Goal: Information Seeking & Learning: Learn about a topic

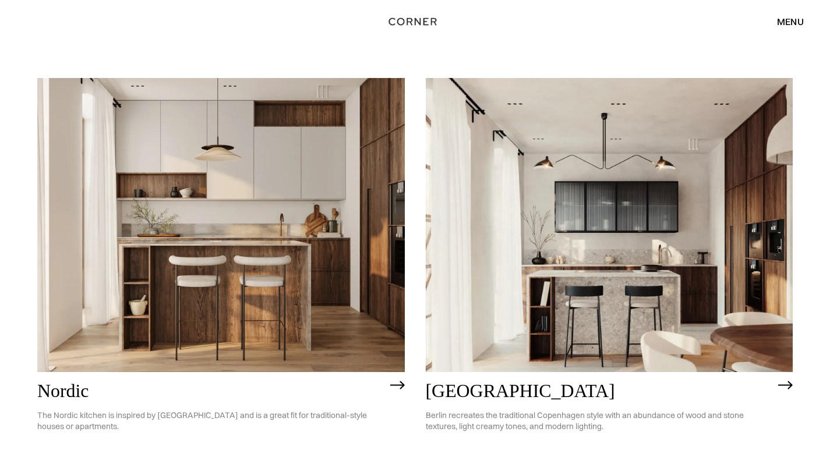
scroll to position [105, 0]
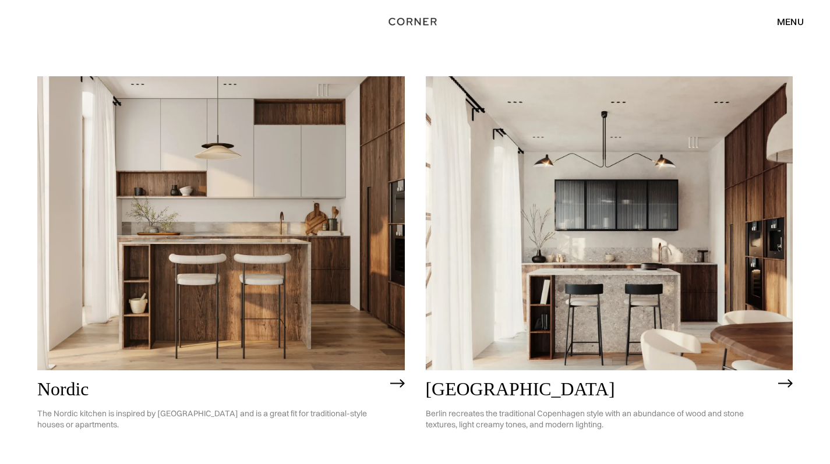
click at [346, 347] on img at bounding box center [221, 223] width 368 height 294
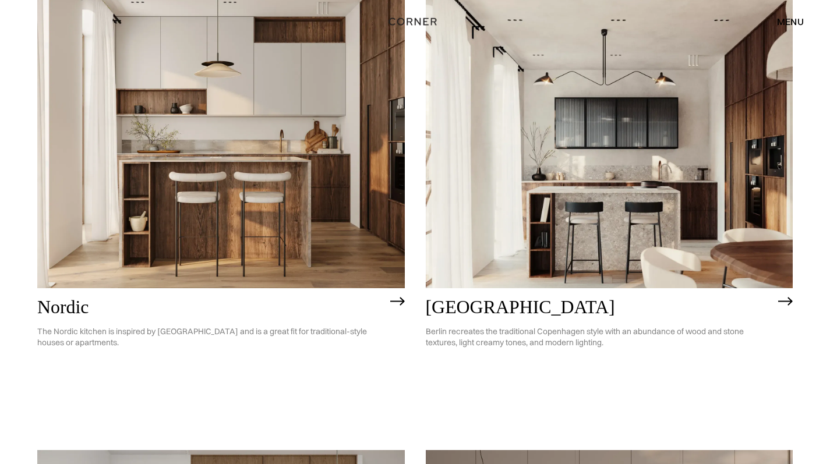
scroll to position [210, 0]
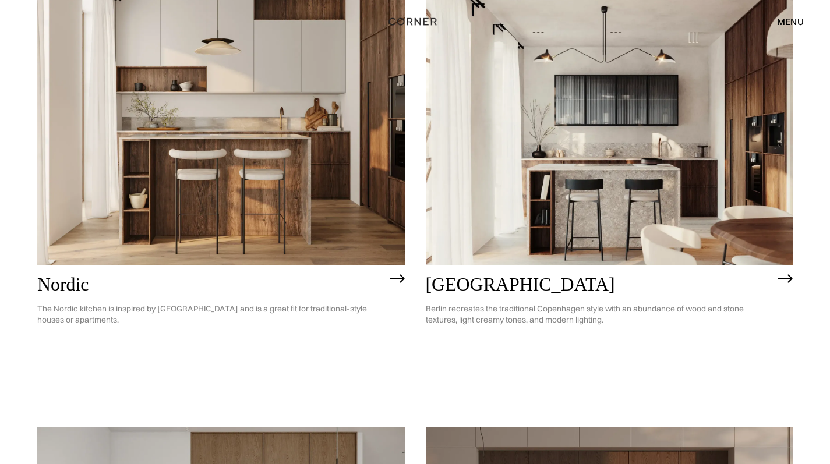
click at [604, 236] on img at bounding box center [610, 118] width 368 height 294
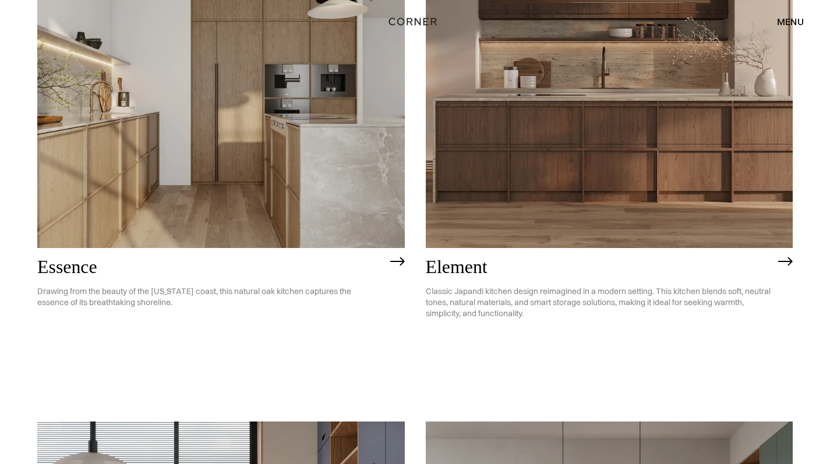
scroll to position [685, 0]
click at [216, 215] on img at bounding box center [221, 100] width 368 height 294
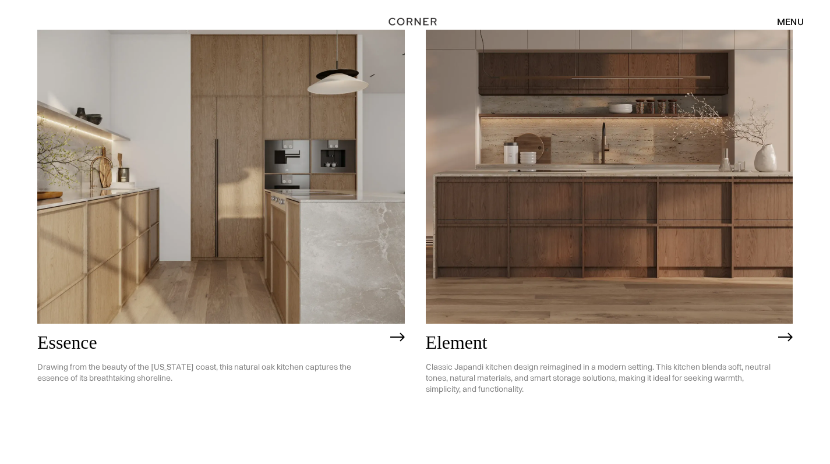
scroll to position [606, 0]
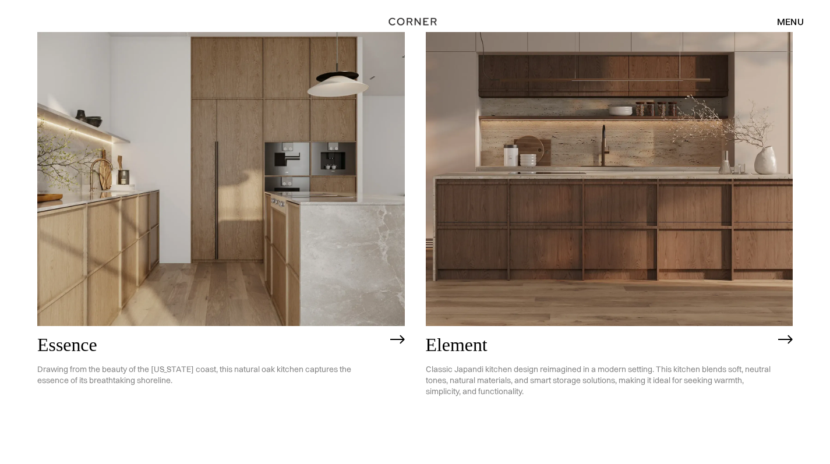
click at [527, 154] on img at bounding box center [610, 179] width 368 height 294
click at [526, 179] on img at bounding box center [610, 179] width 368 height 294
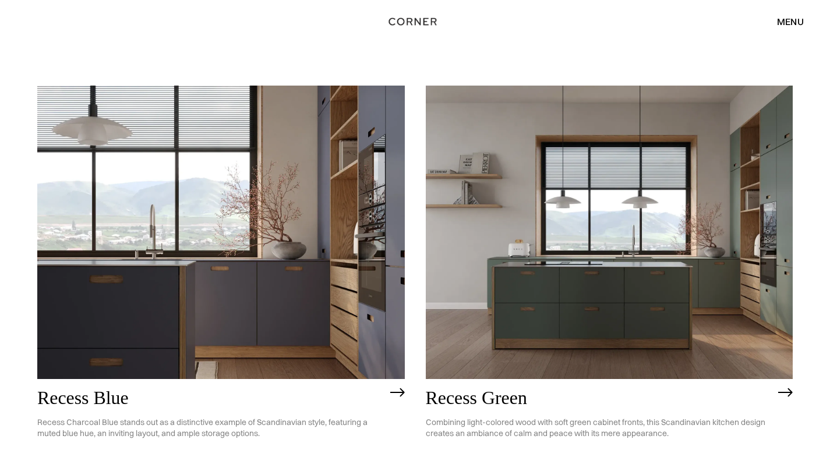
scroll to position [1021, 0]
click at [142, 263] on img at bounding box center [221, 232] width 368 height 294
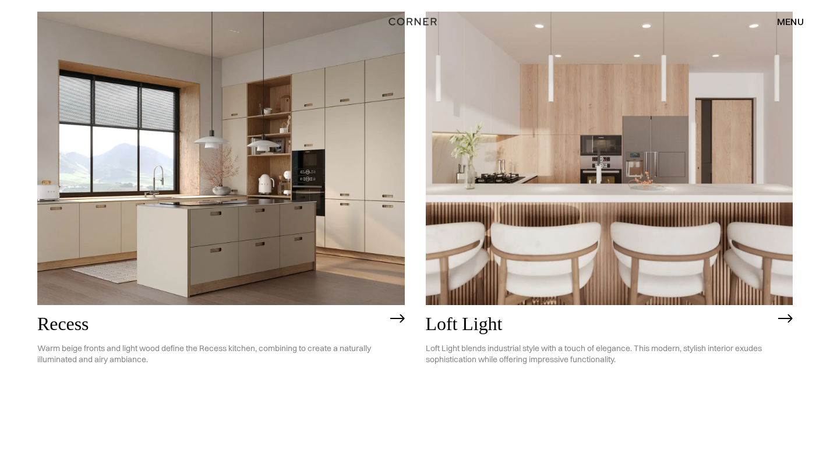
scroll to position [1557, 0]
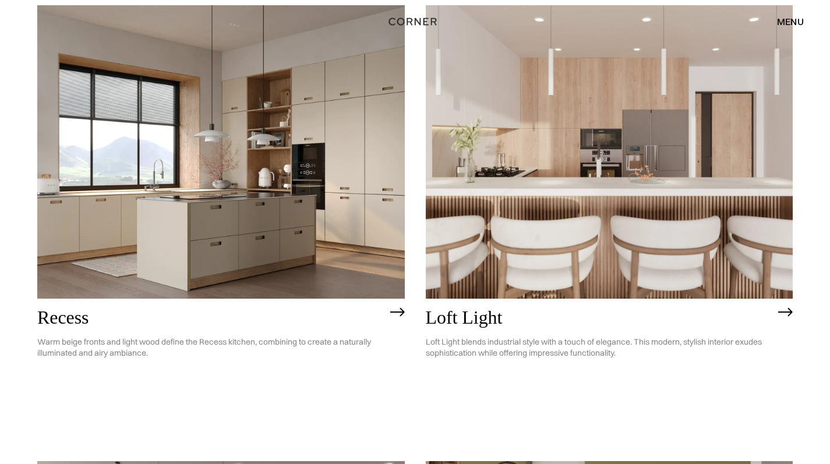
click at [527, 148] on img at bounding box center [610, 152] width 368 height 294
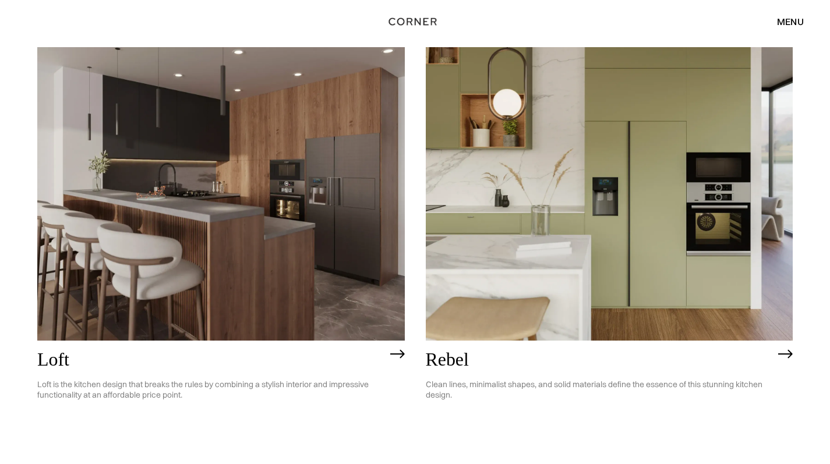
scroll to position [1974, 0]
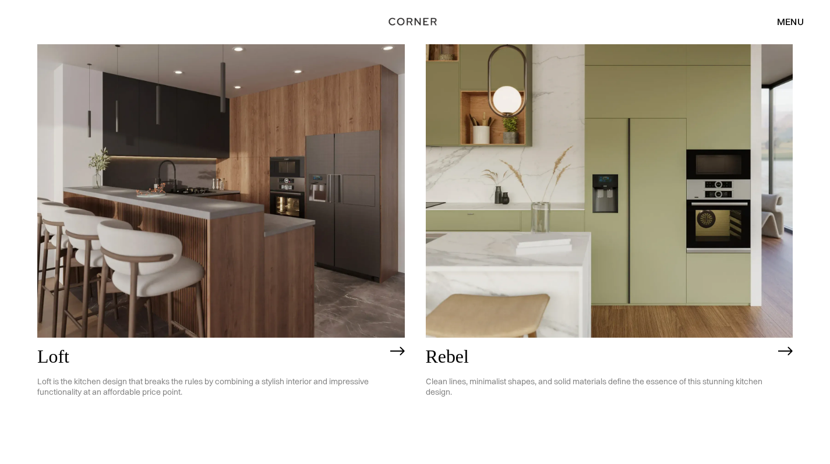
click at [496, 224] on img at bounding box center [610, 191] width 368 height 294
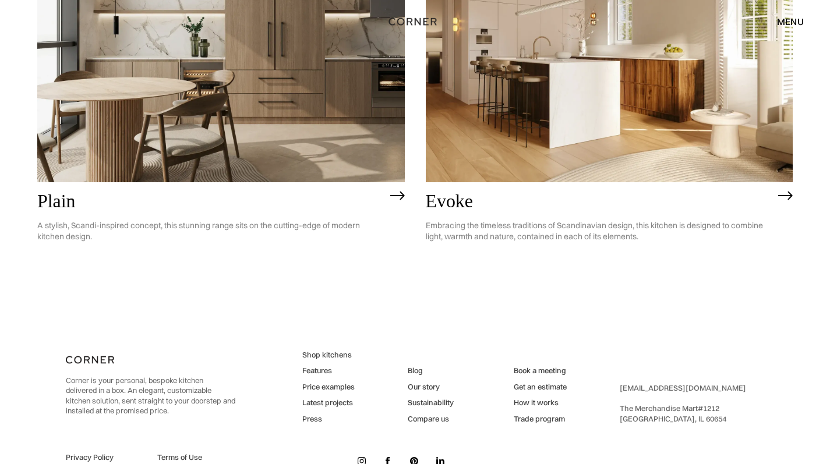
scroll to position [2986, 0]
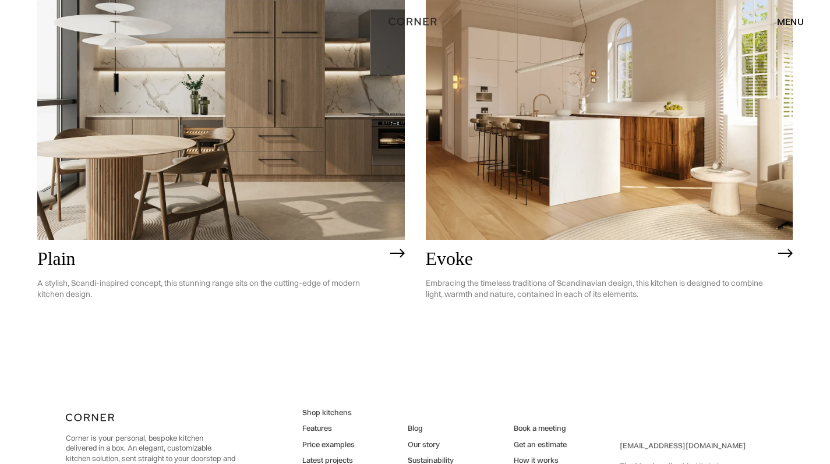
click at [564, 62] on img at bounding box center [610, 93] width 368 height 294
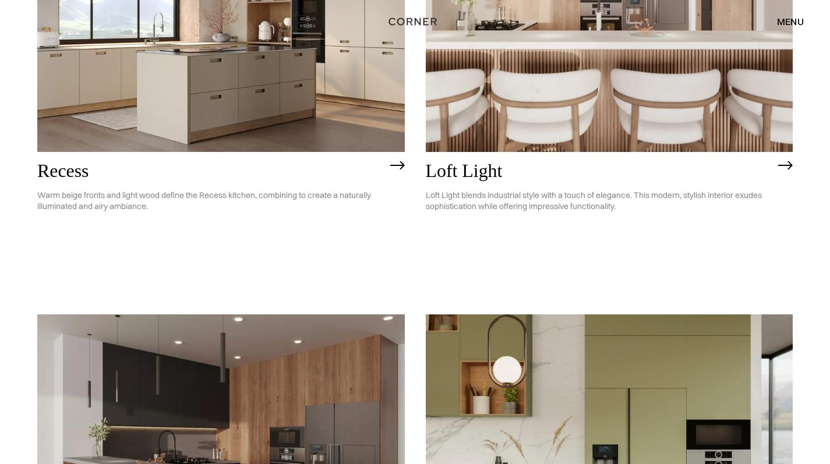
scroll to position [1488, 0]
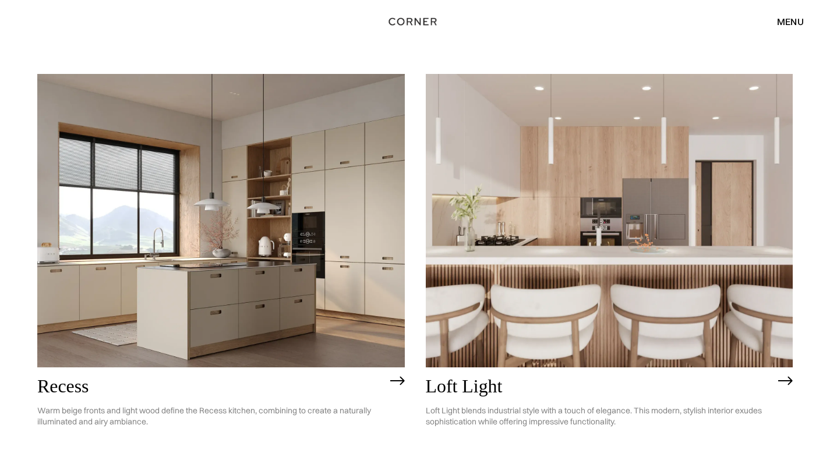
click at [502, 199] on img at bounding box center [610, 221] width 368 height 294
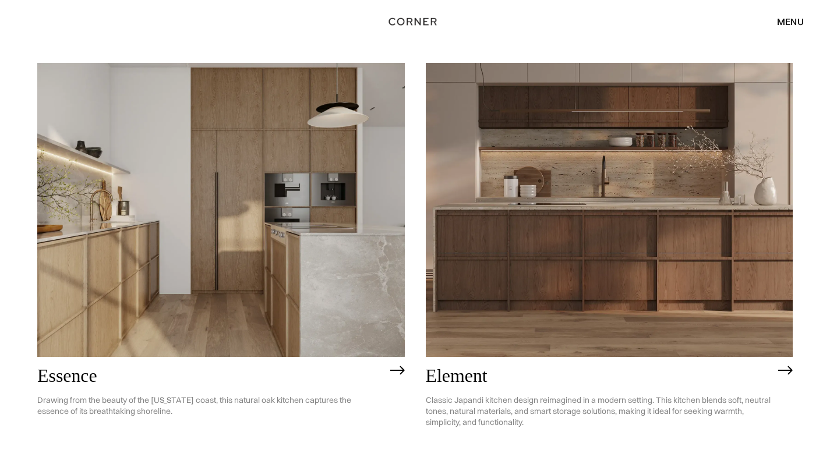
scroll to position [580, 0]
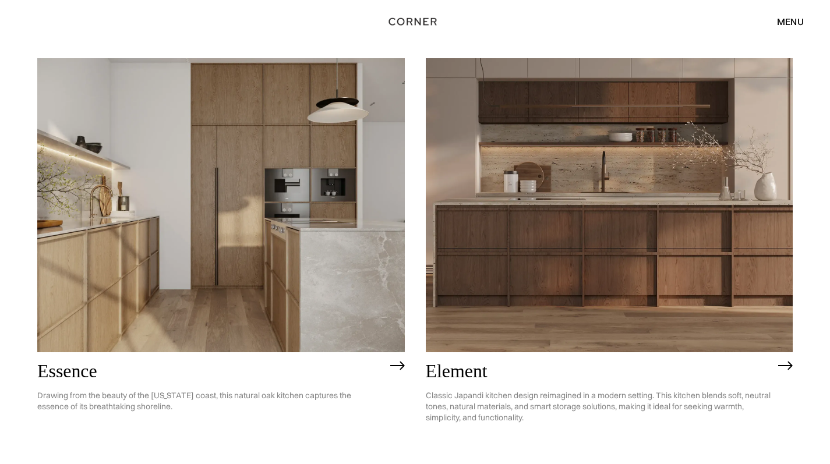
click at [200, 267] on img at bounding box center [221, 205] width 368 height 294
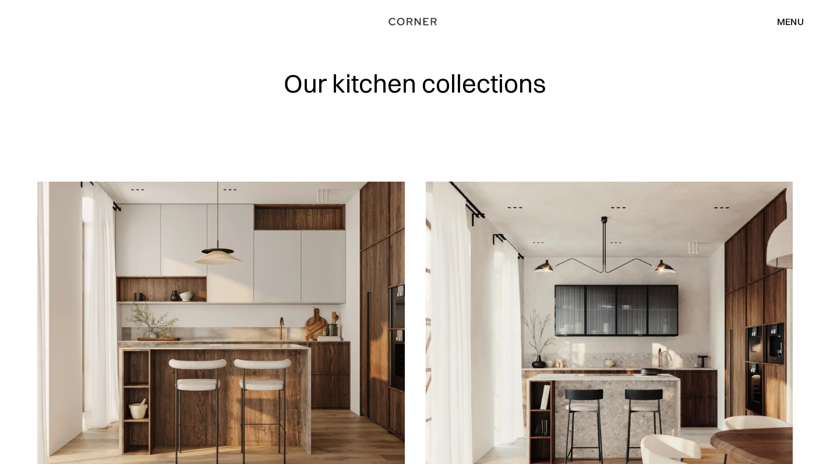
scroll to position [0, 0]
click at [402, 24] on img "home" at bounding box center [410, 22] width 48 height 15
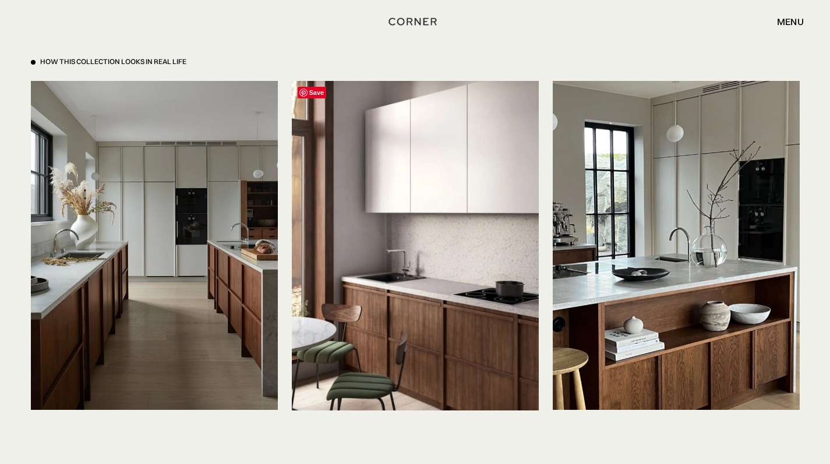
scroll to position [2221, 0]
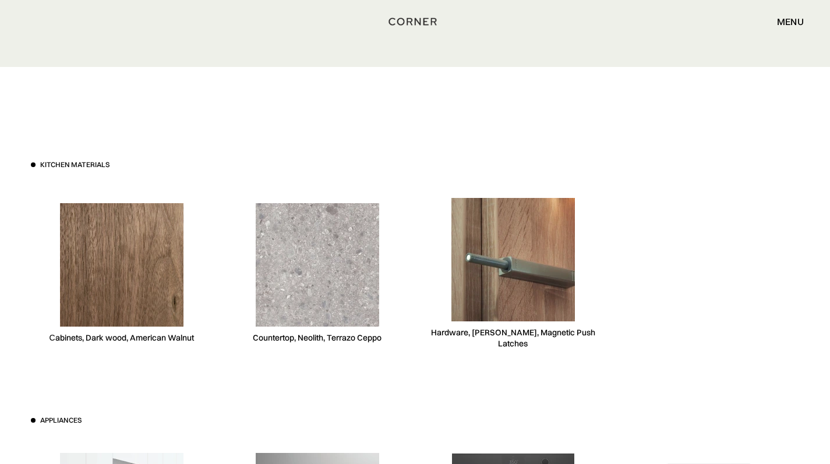
scroll to position [3017, 0]
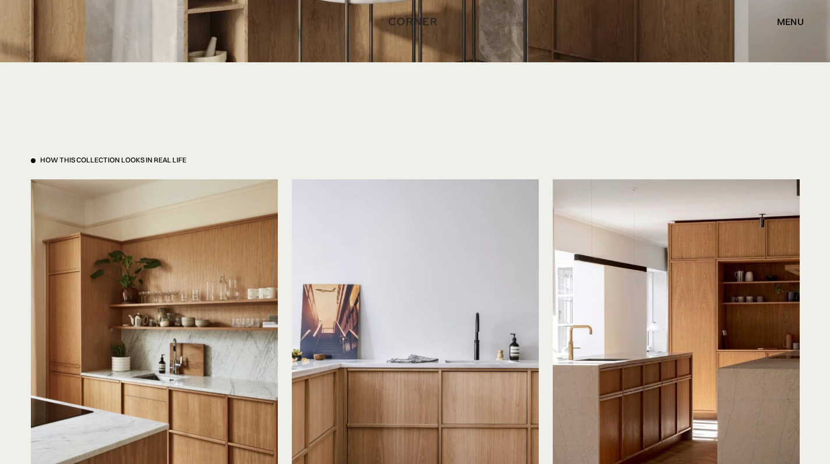
scroll to position [2631, 0]
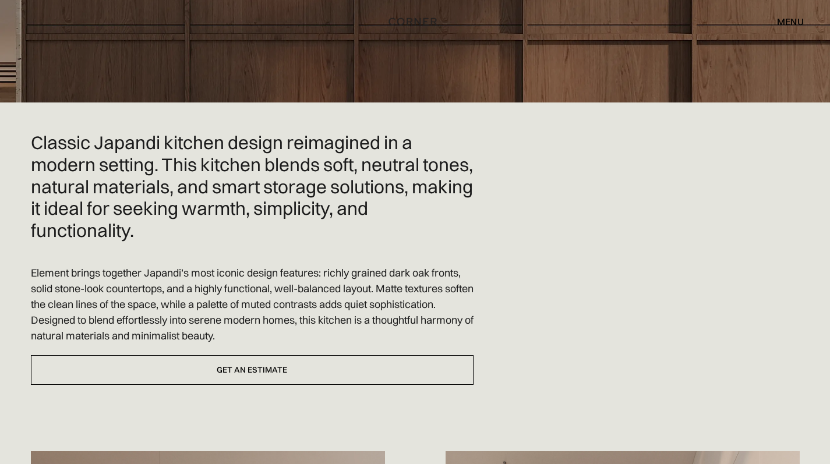
scroll to position [248, 0]
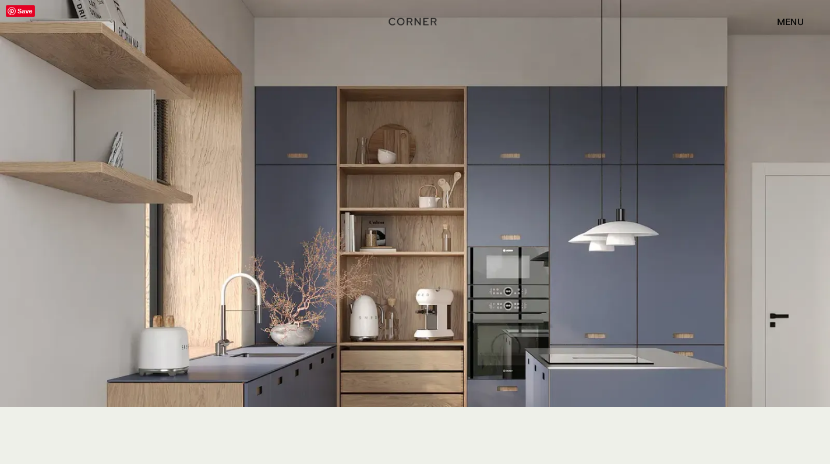
scroll to position [2480, 0]
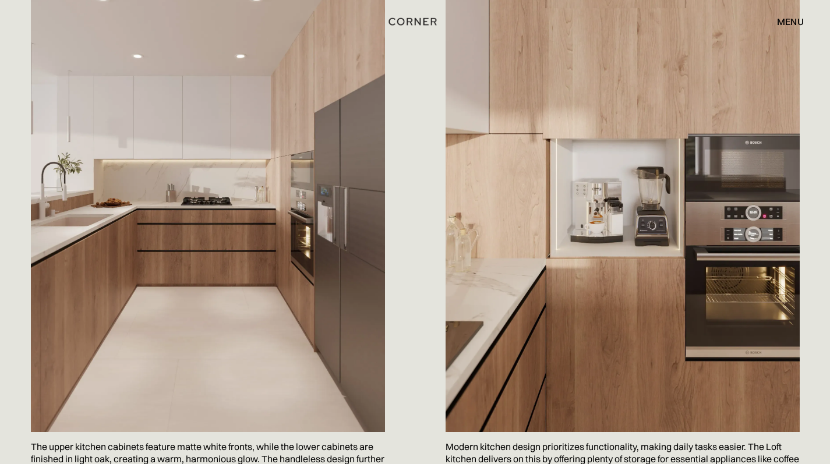
scroll to position [667, 0]
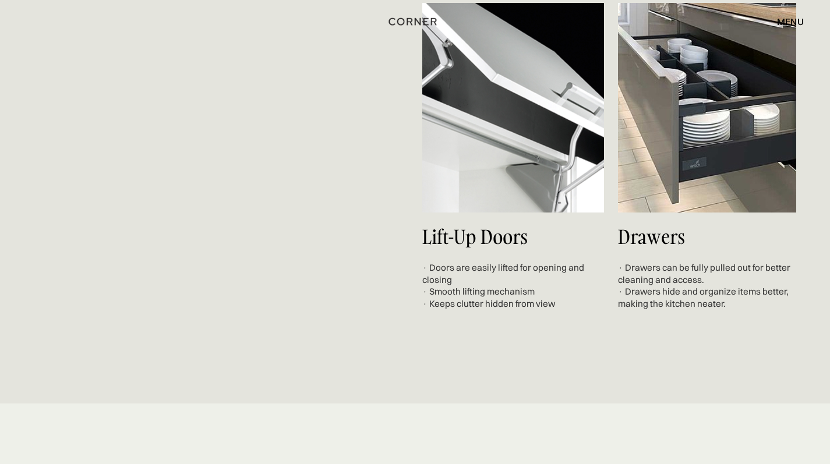
scroll to position [5605, 0]
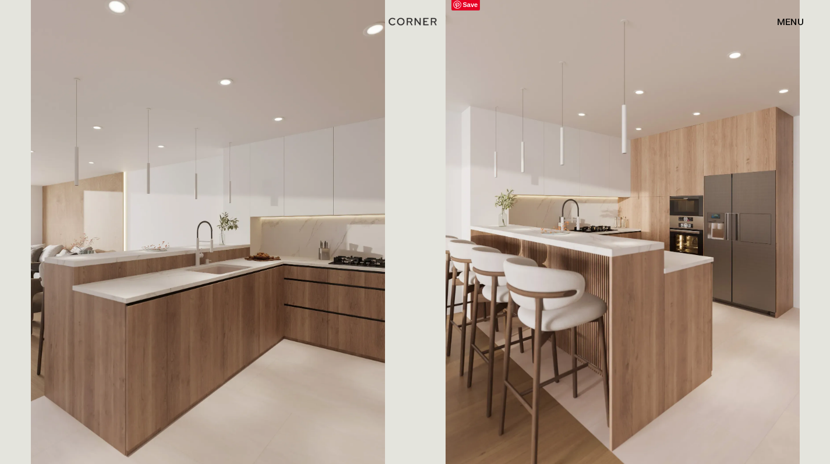
scroll to position [1554, 0]
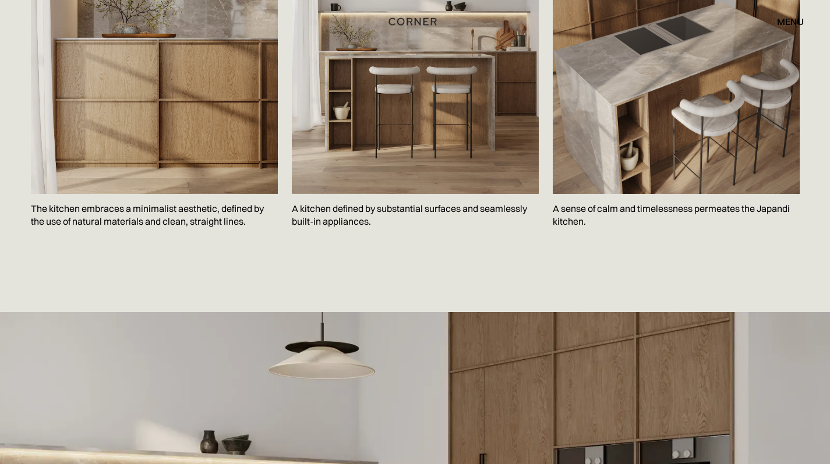
scroll to position [2008, 0]
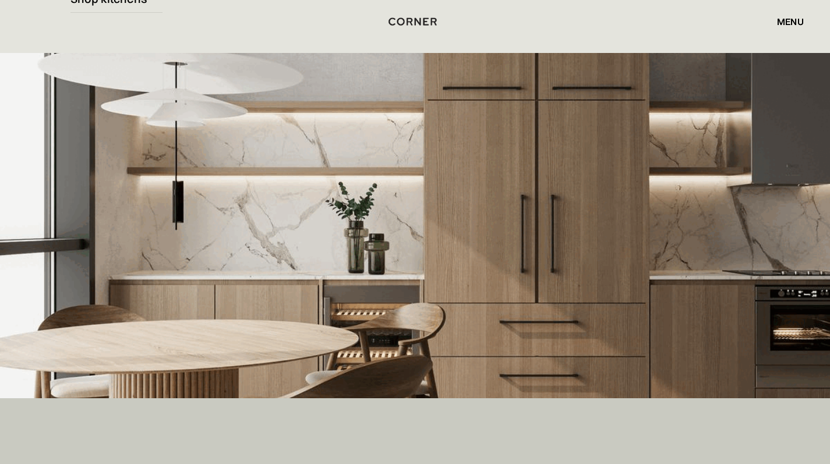
scroll to position [228, 0]
